Goal: Check status

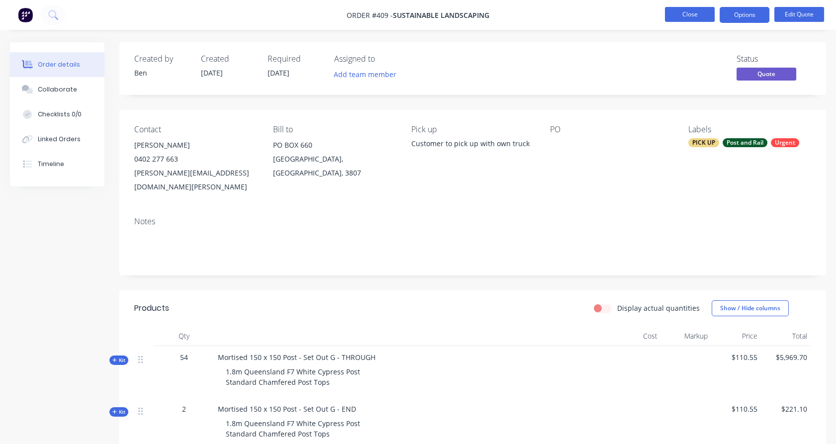
click at [696, 18] on button "Close" at bounding box center [690, 14] width 50 height 15
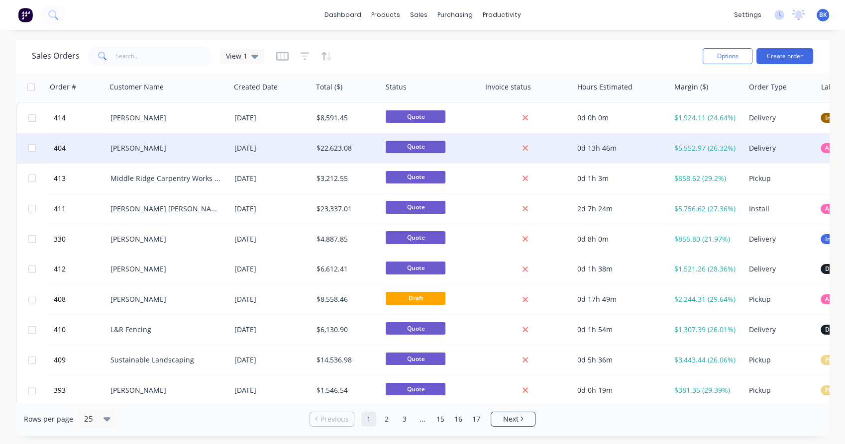
click at [155, 151] on div "[PERSON_NAME]" at bounding box center [165, 148] width 110 height 10
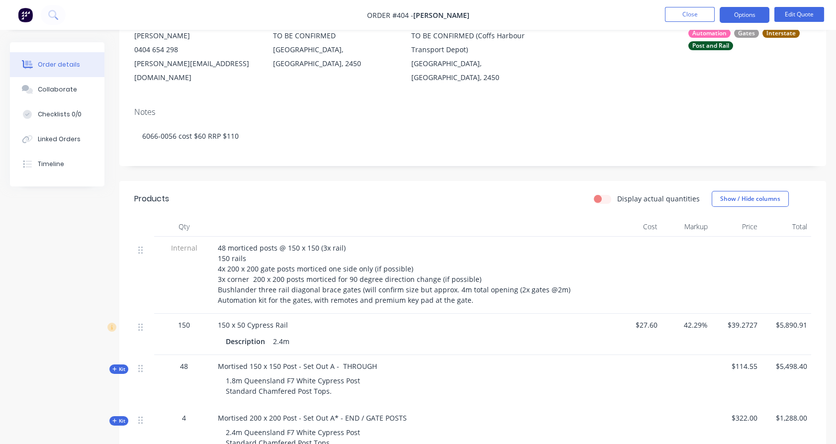
scroll to position [110, 0]
